Goal: Task Accomplishment & Management: Manage account settings

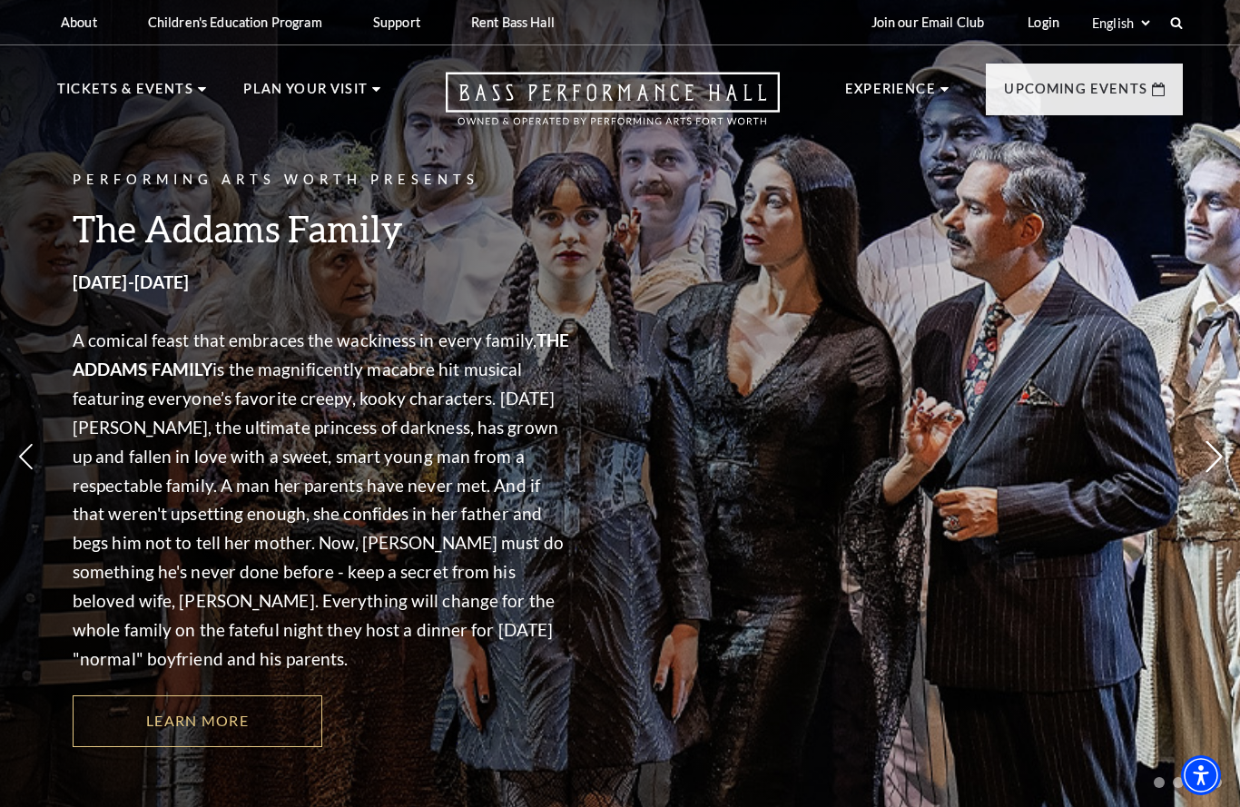
click at [1211, 449] on icon at bounding box center [1213, 457] width 19 height 32
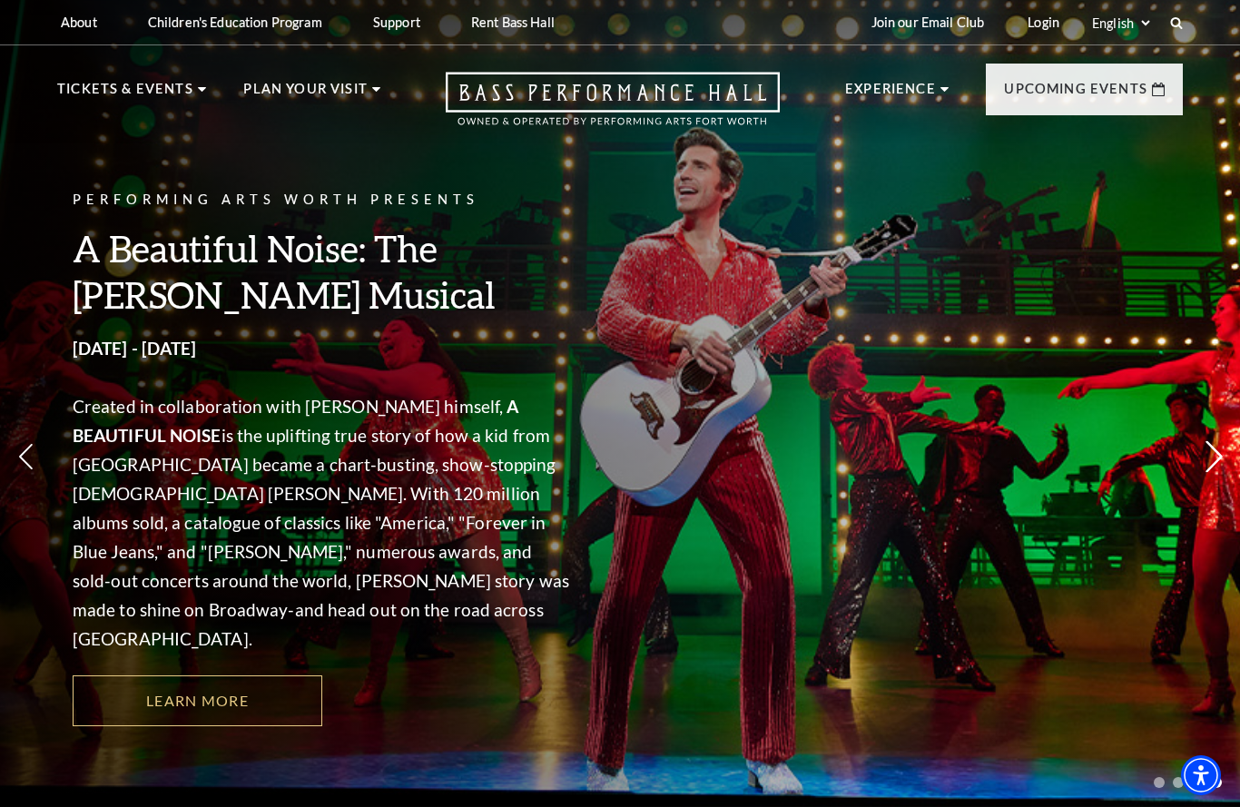
click at [1211, 458] on use at bounding box center [1213, 457] width 16 height 32
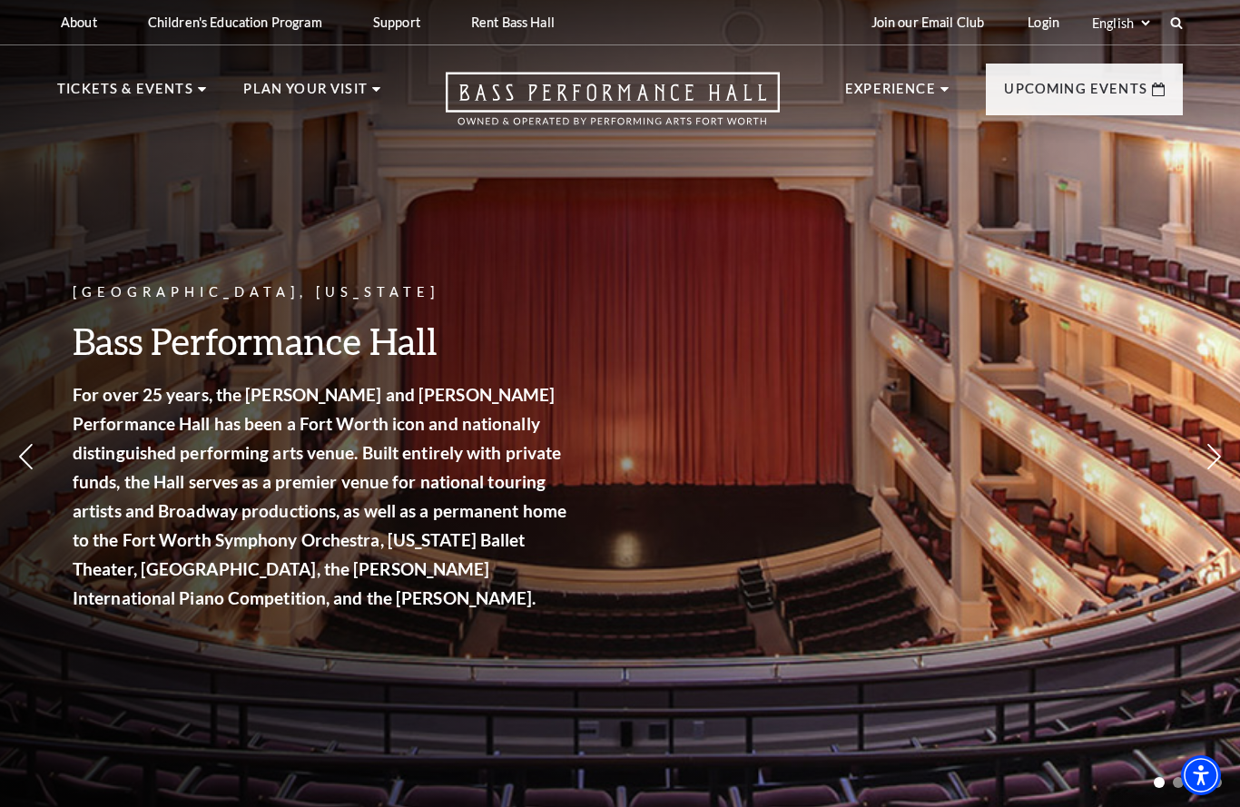
click at [712, 279] on div "[GEOGRAPHIC_DATA], [US_STATE] Bass Performance Hall For over 25 years, the [PER…" at bounding box center [620, 398] width 1240 height 819
click at [1053, 33] on link "Login" at bounding box center [1043, 22] width 61 height 44
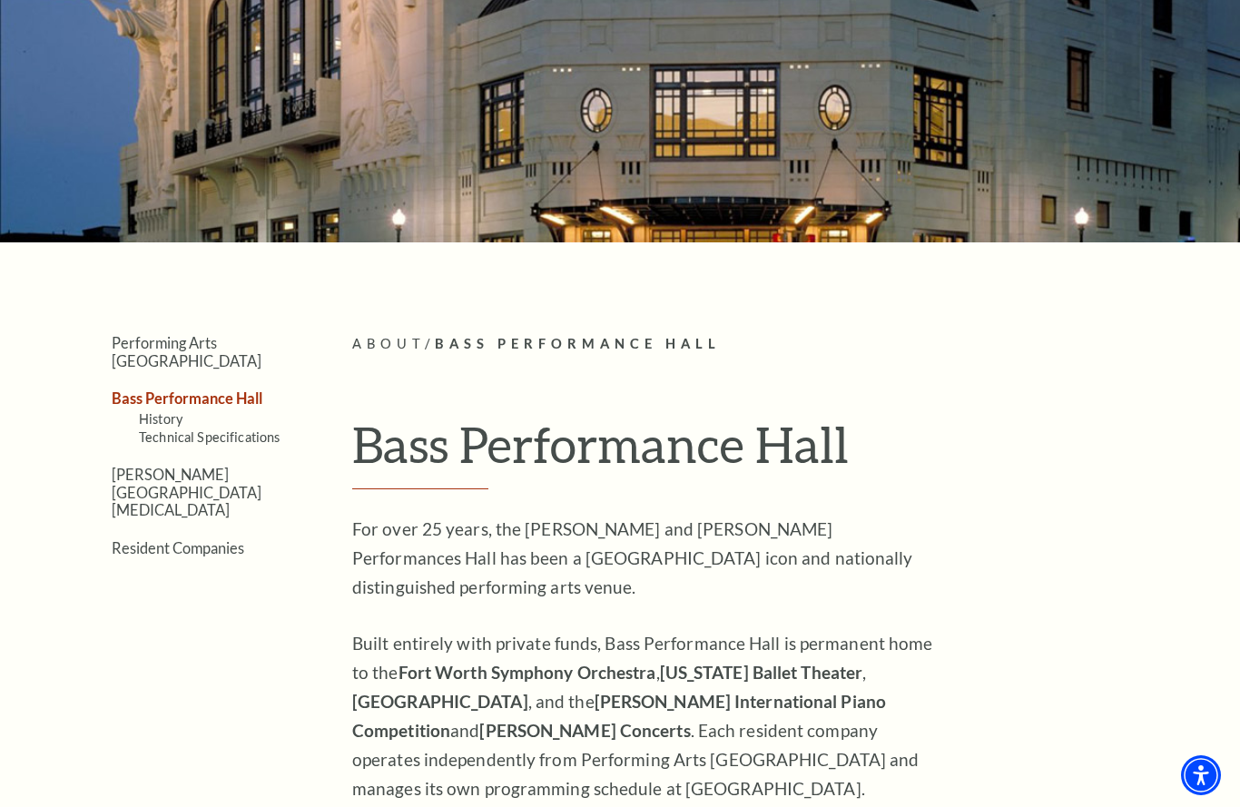
scroll to position [147, 0]
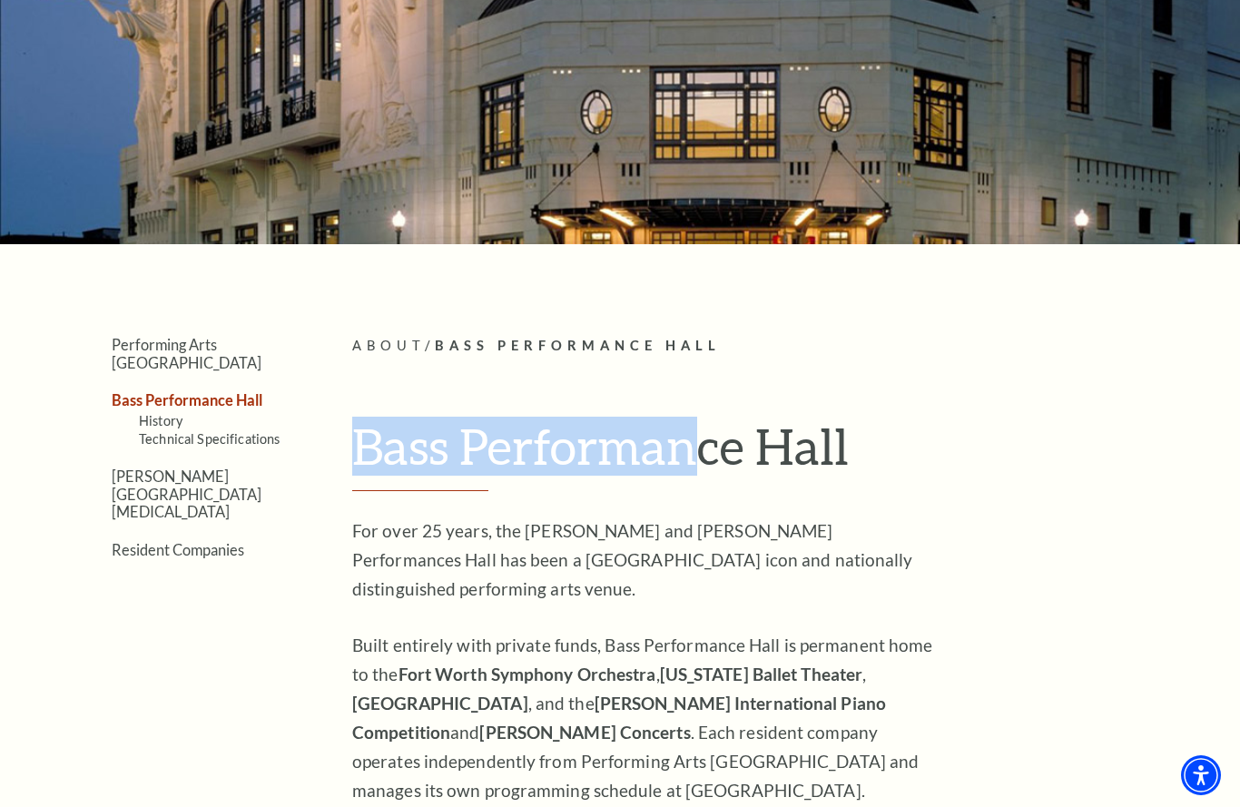
drag, startPoint x: 661, startPoint y: 399, endPoint x: -1, endPoint y: -148, distance: 858.7
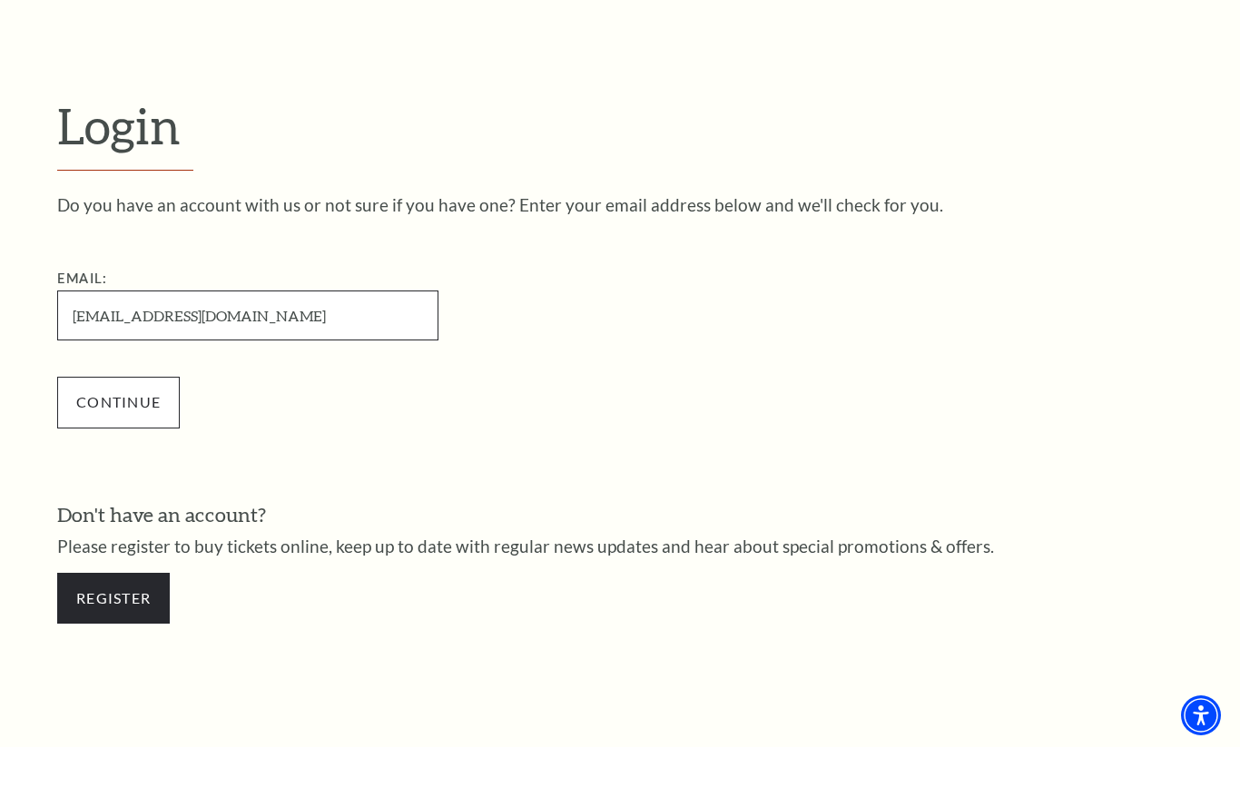
type input "tsmith500@gmail.com"
click at [110, 457] on input "Continue" at bounding box center [118, 462] width 123 height 51
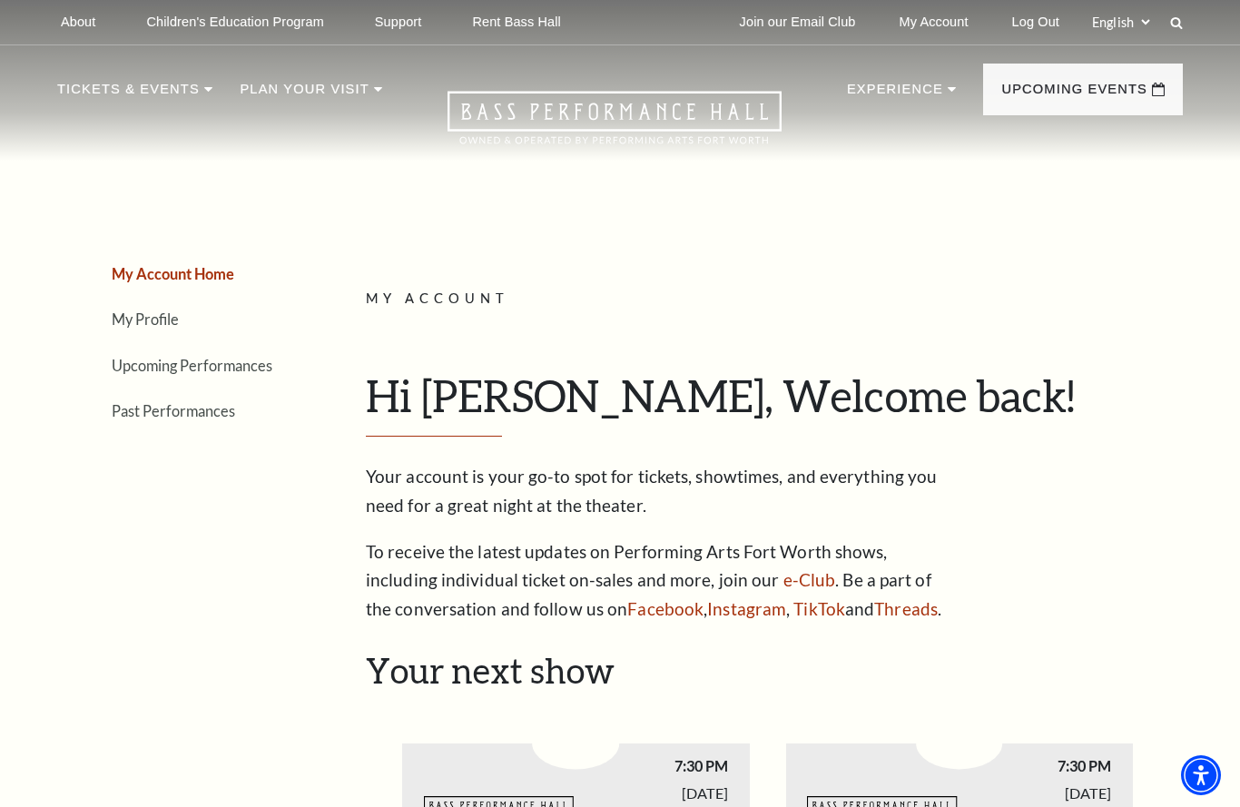
click at [1049, 446] on div "My Account Hi Tim, Welcome back! My Account Home My Profile Upcoming Performanc…" at bounding box center [767, 456] width 803 height 337
